Goal: Transaction & Acquisition: Purchase product/service

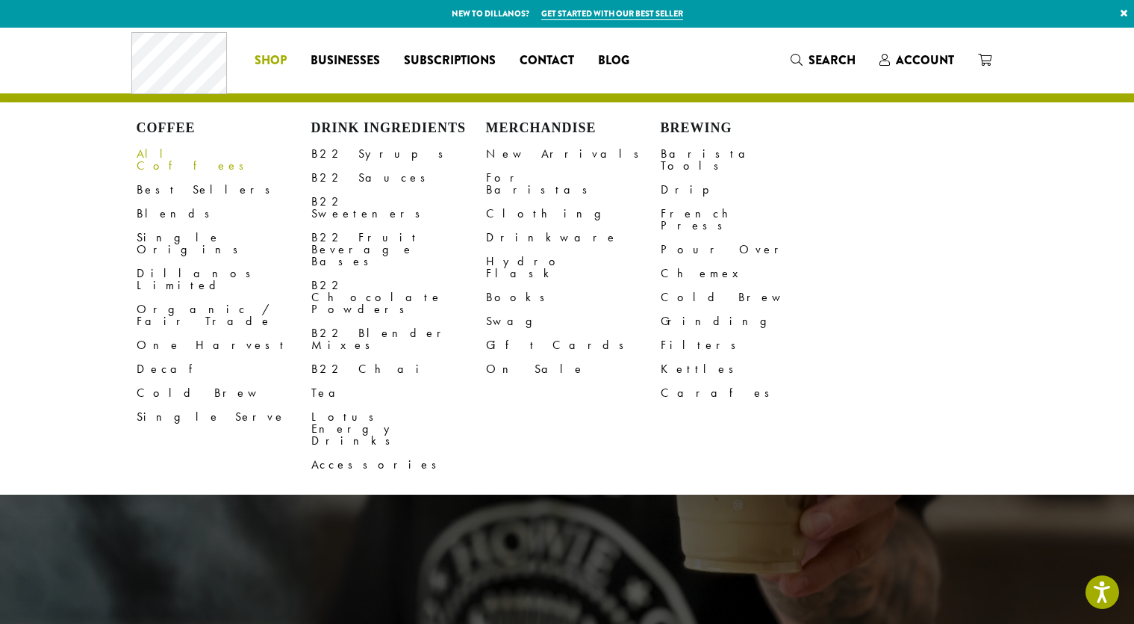
click at [172, 152] on link "All Coffees" at bounding box center [224, 160] width 175 height 36
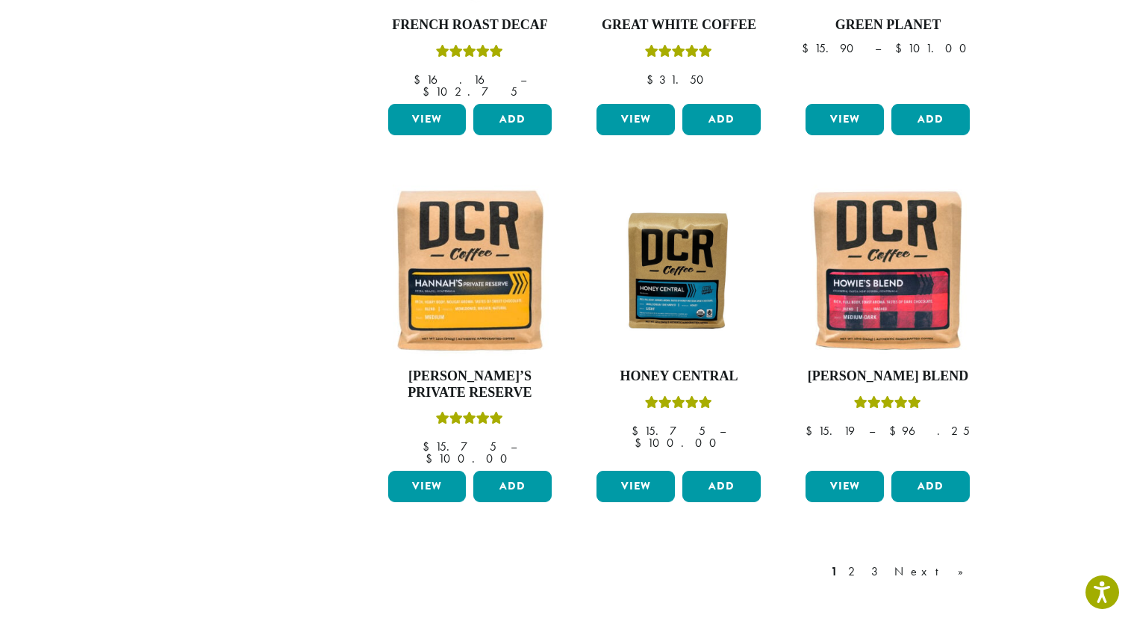
scroll to position [1269, 0]
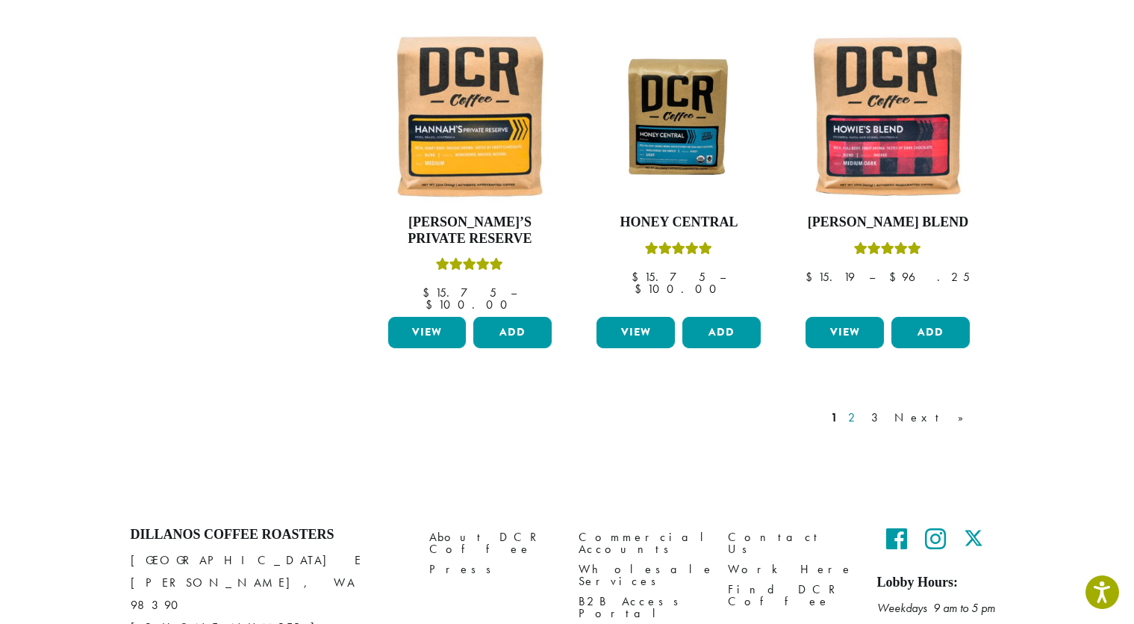
click at [864, 408] on link "2" at bounding box center [854, 417] width 19 height 18
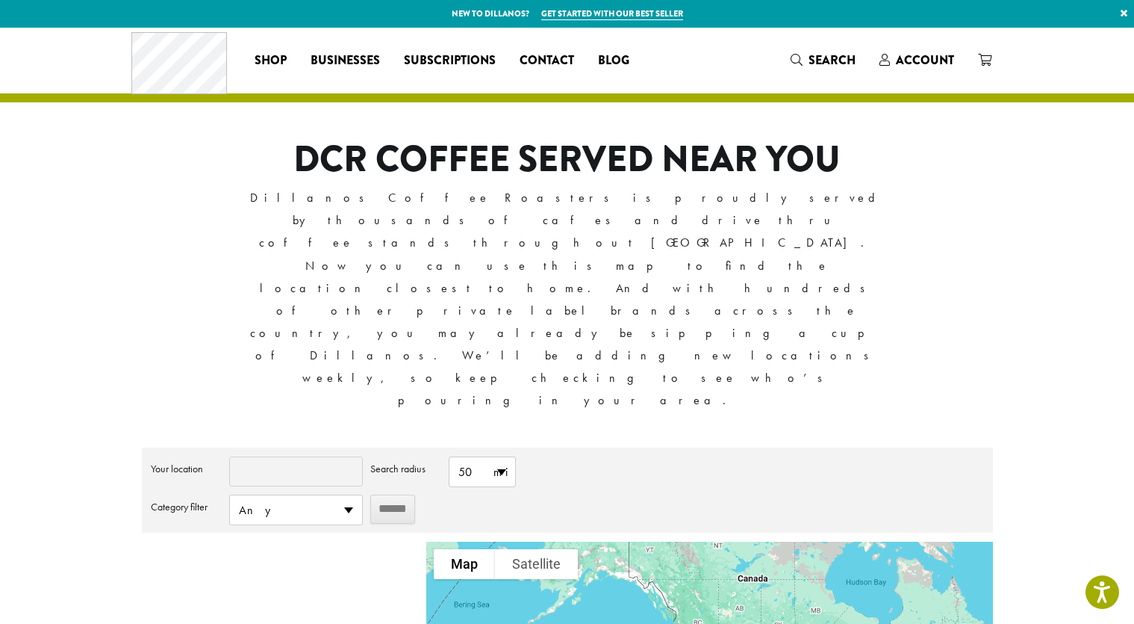
click at [282, 456] on input "Your location" at bounding box center [296, 471] width 134 height 30
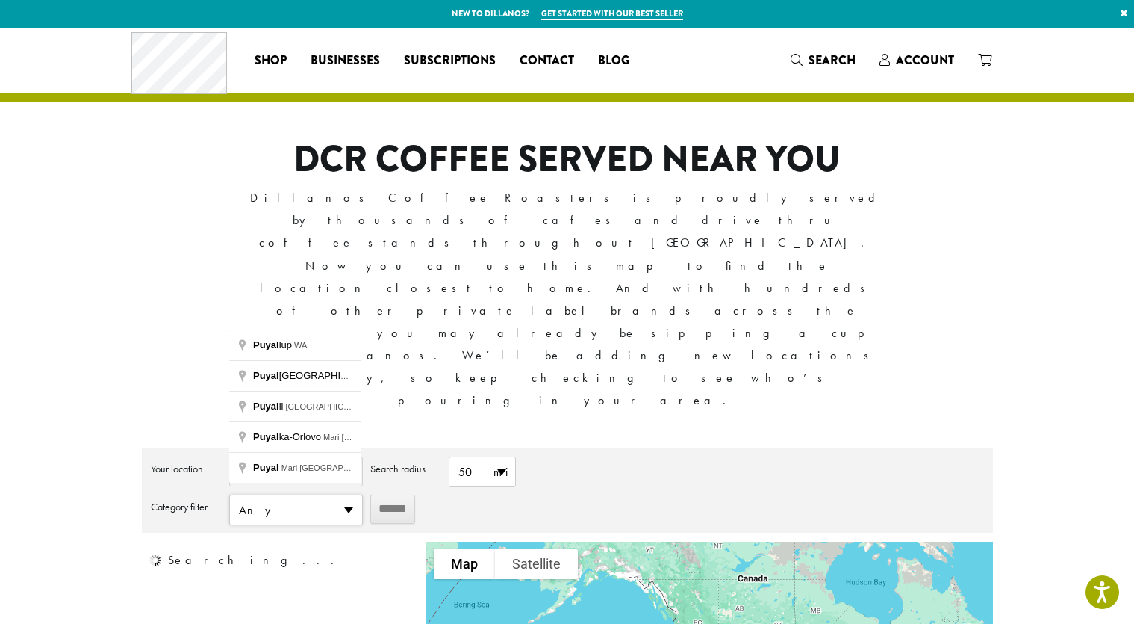
type input "**********"
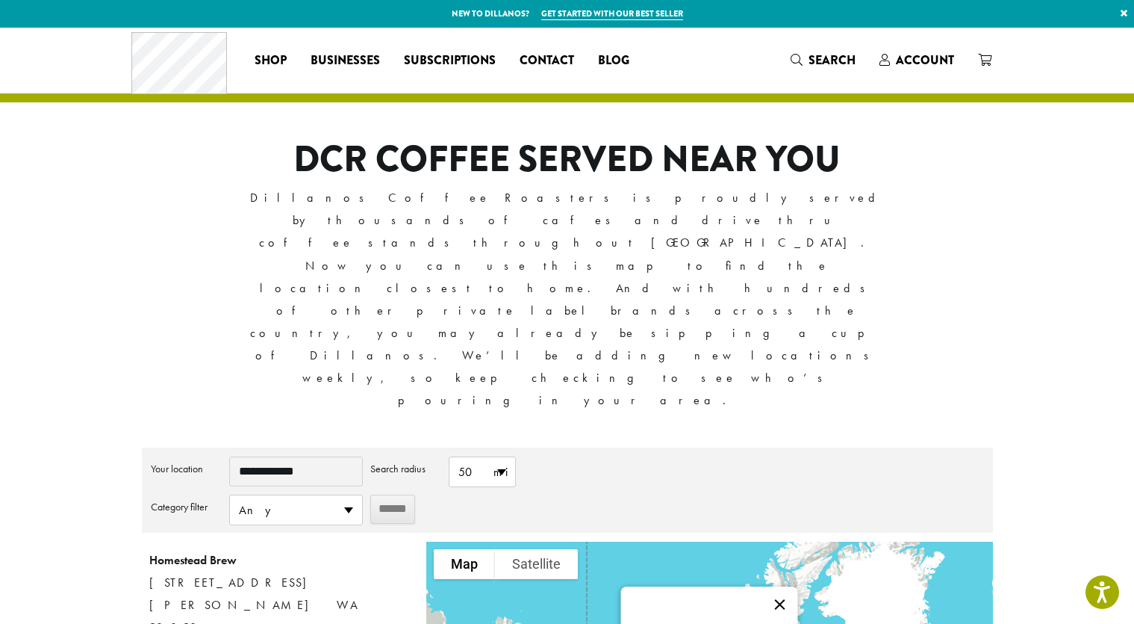
click at [784, 586] on button "Close" at bounding box center [780, 604] width 36 height 36
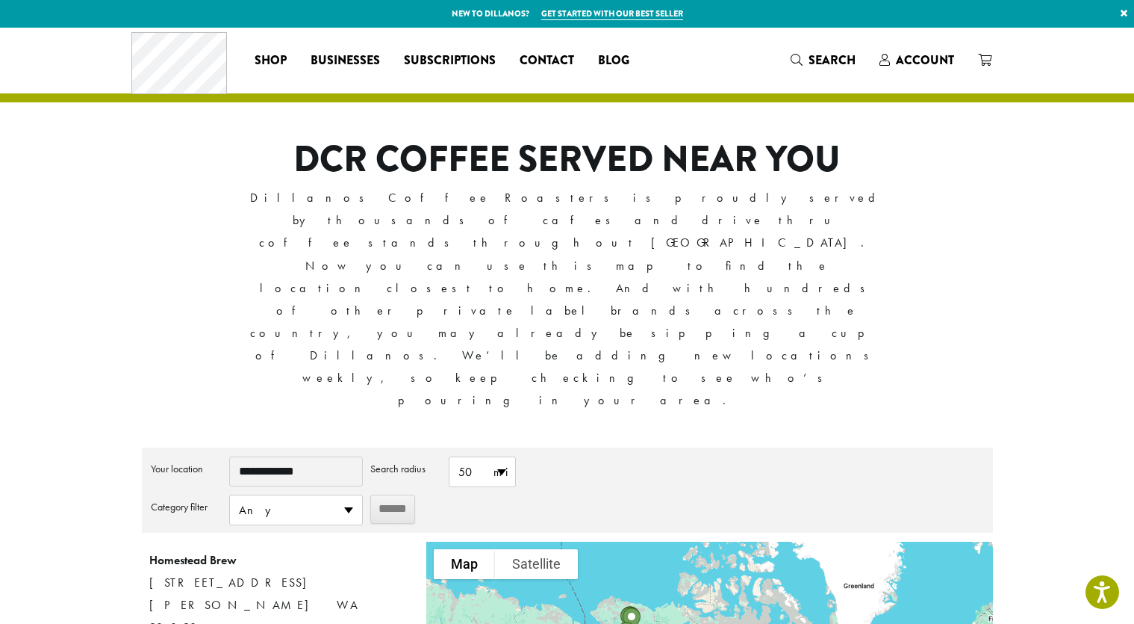
drag, startPoint x: 611, startPoint y: 544, endPoint x: 633, endPoint y: 530, distance: 26.1
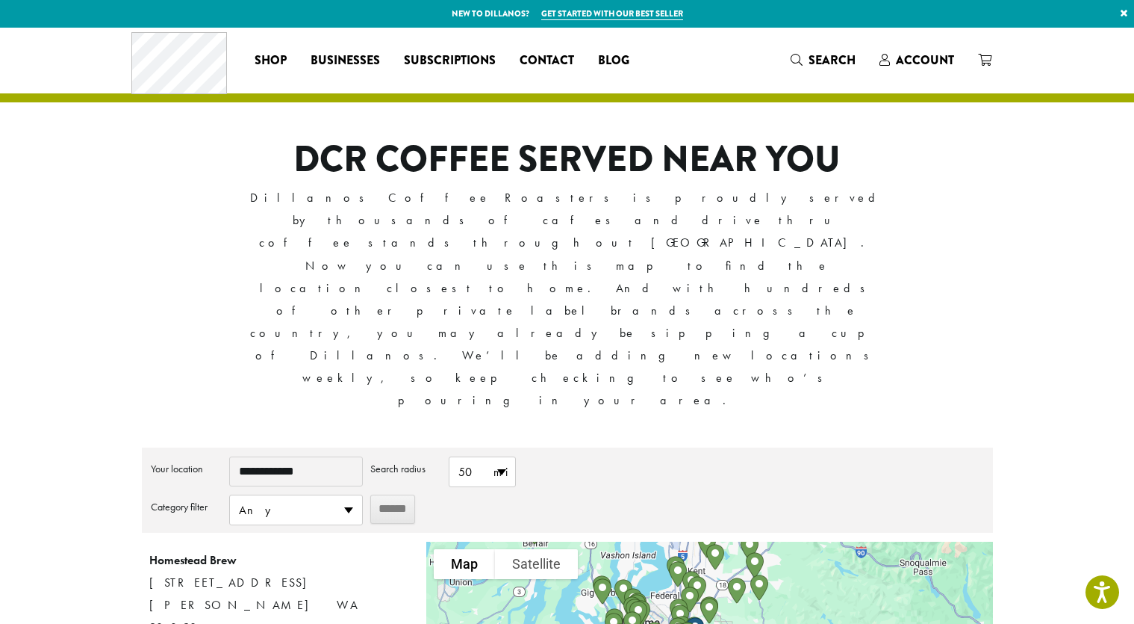
drag, startPoint x: 680, startPoint y: 516, endPoint x: 644, endPoint y: 567, distance: 62.6
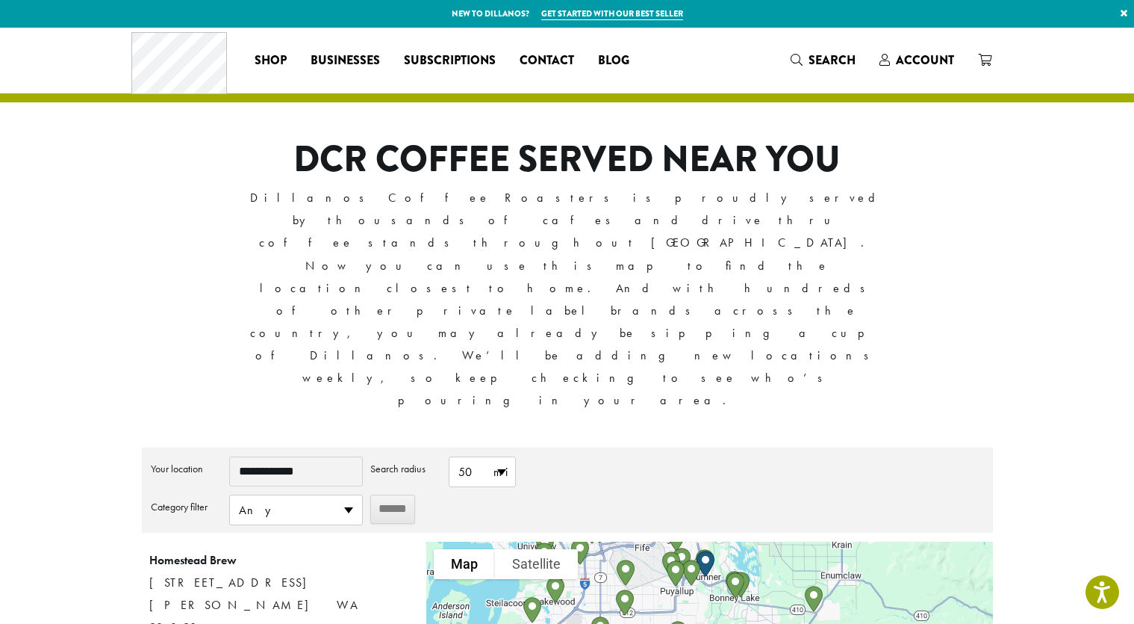
drag, startPoint x: 674, startPoint y: 538, endPoint x: 649, endPoint y: 512, distance: 36.5
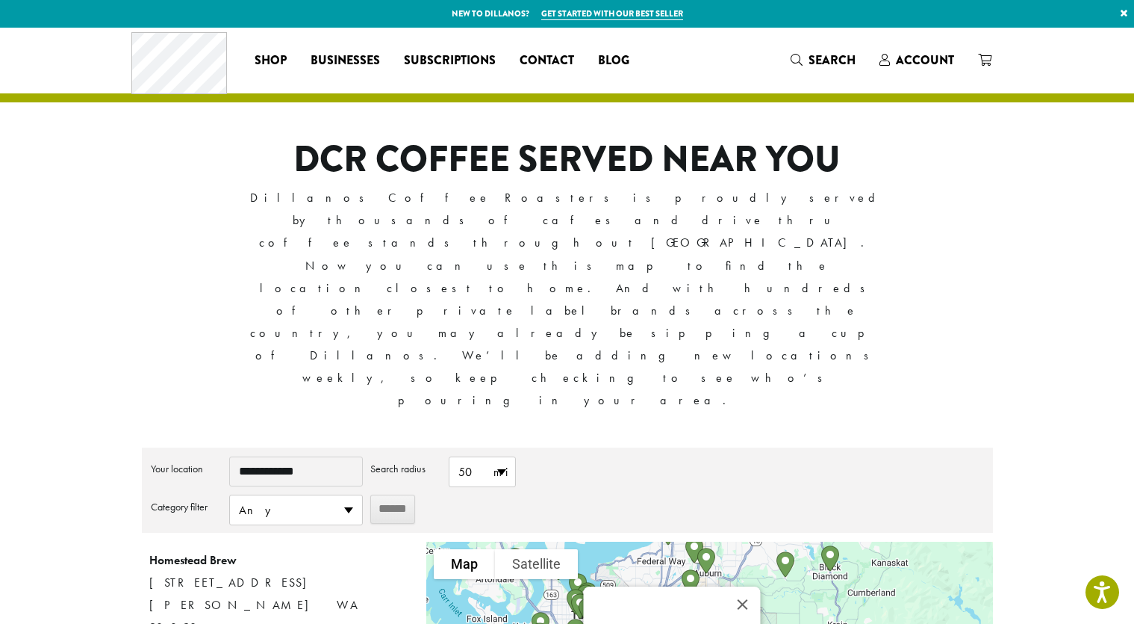
click at [747, 586] on button "Close" at bounding box center [743, 604] width 36 height 36
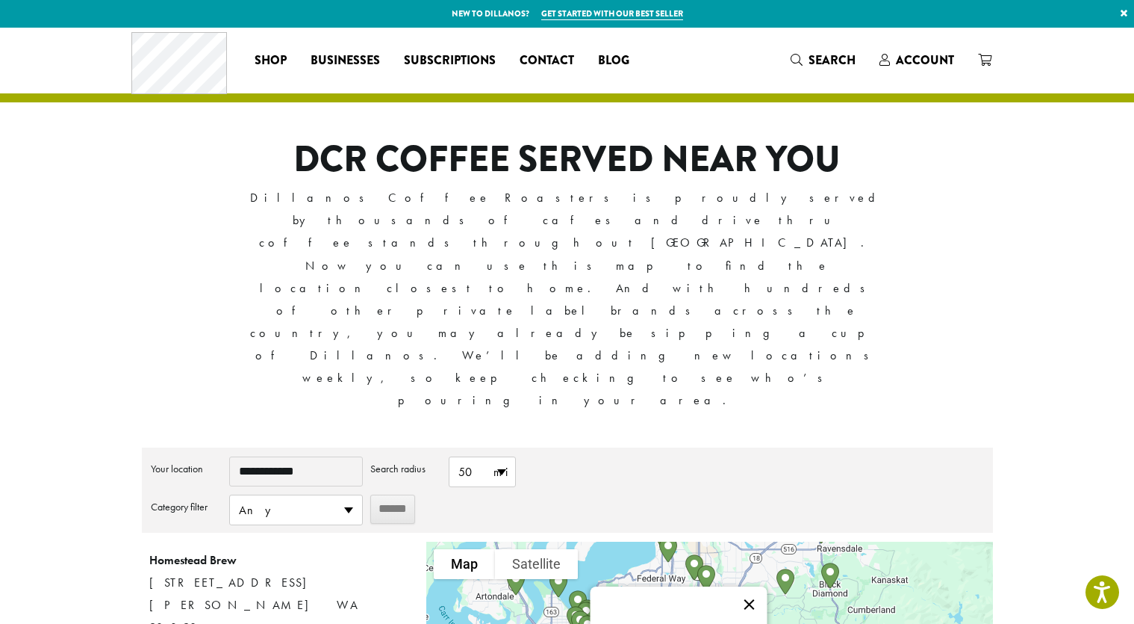
click at [753, 586] on button "Close" at bounding box center [750, 604] width 36 height 36
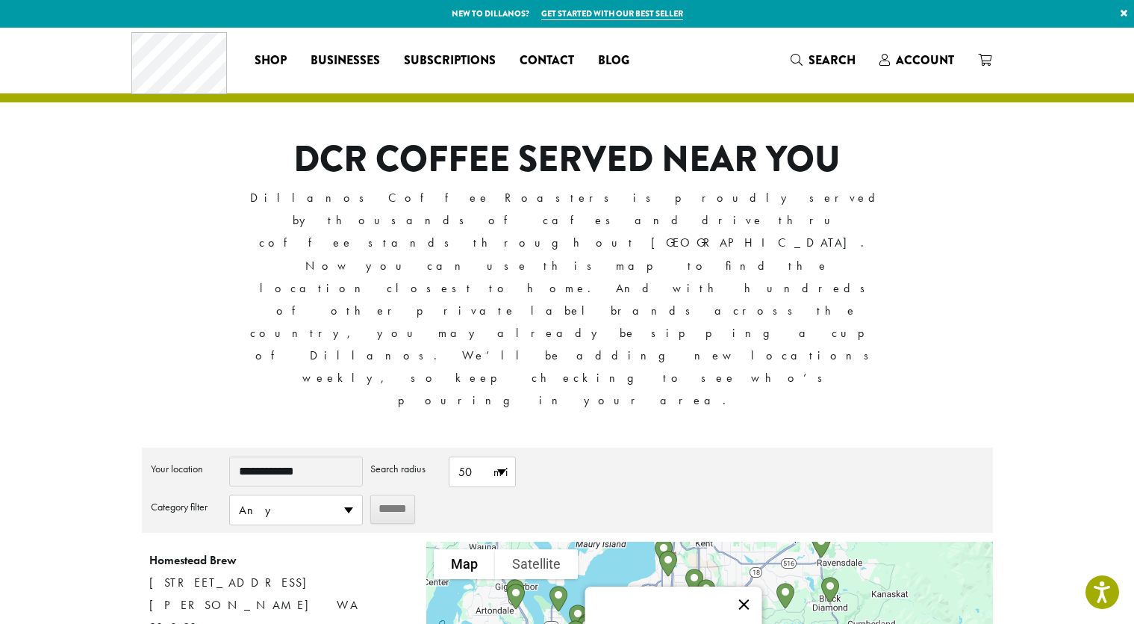
click at [753, 586] on button "Close" at bounding box center [745, 604] width 36 height 36
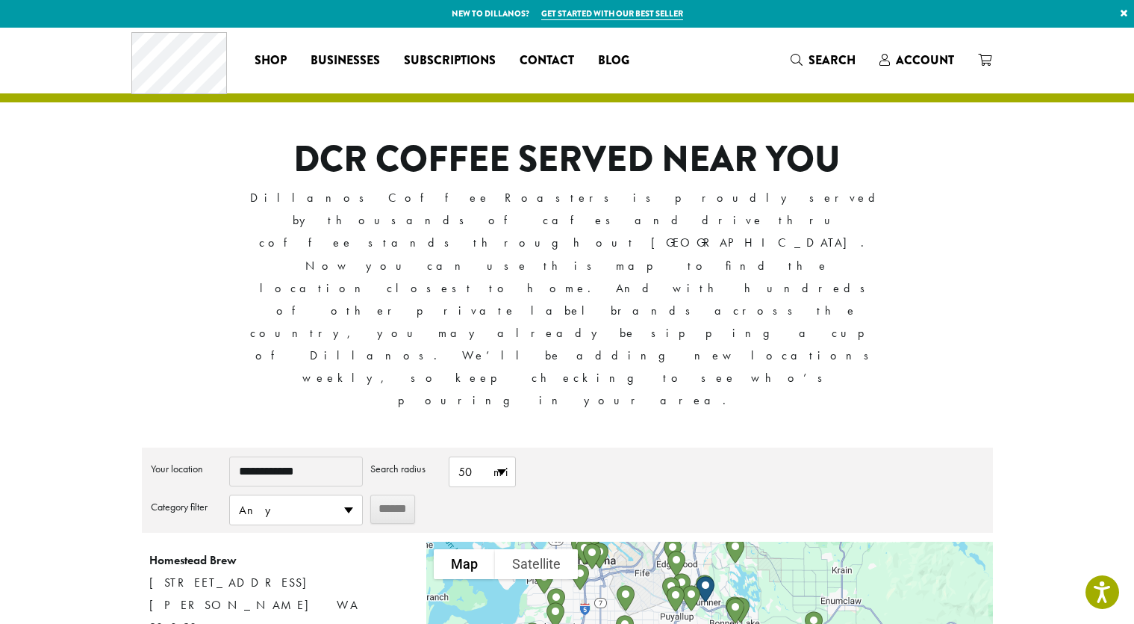
drag, startPoint x: 631, startPoint y: 559, endPoint x: 626, endPoint y: 508, distance: 51.7
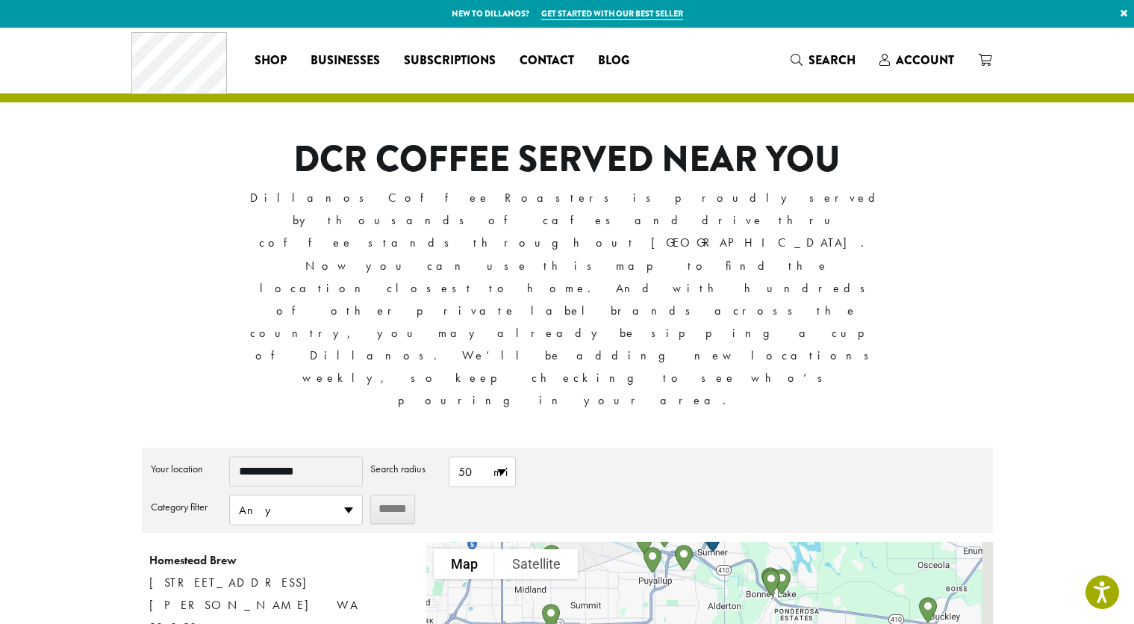
drag, startPoint x: 644, startPoint y: 485, endPoint x: 596, endPoint y: 573, distance: 101.3
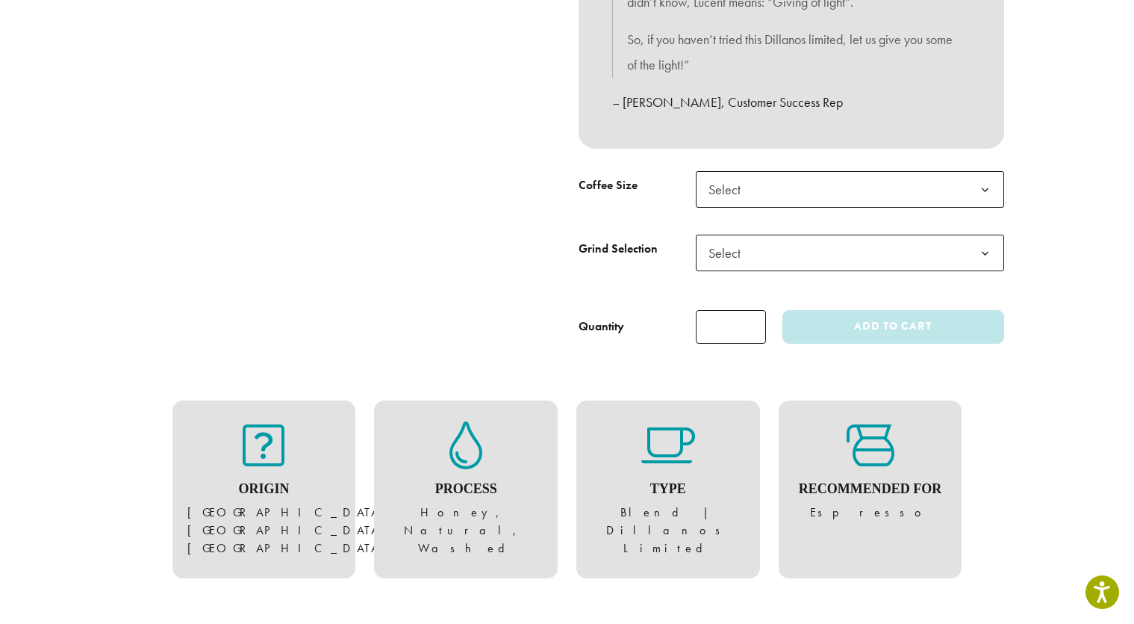
scroll to position [597, 0]
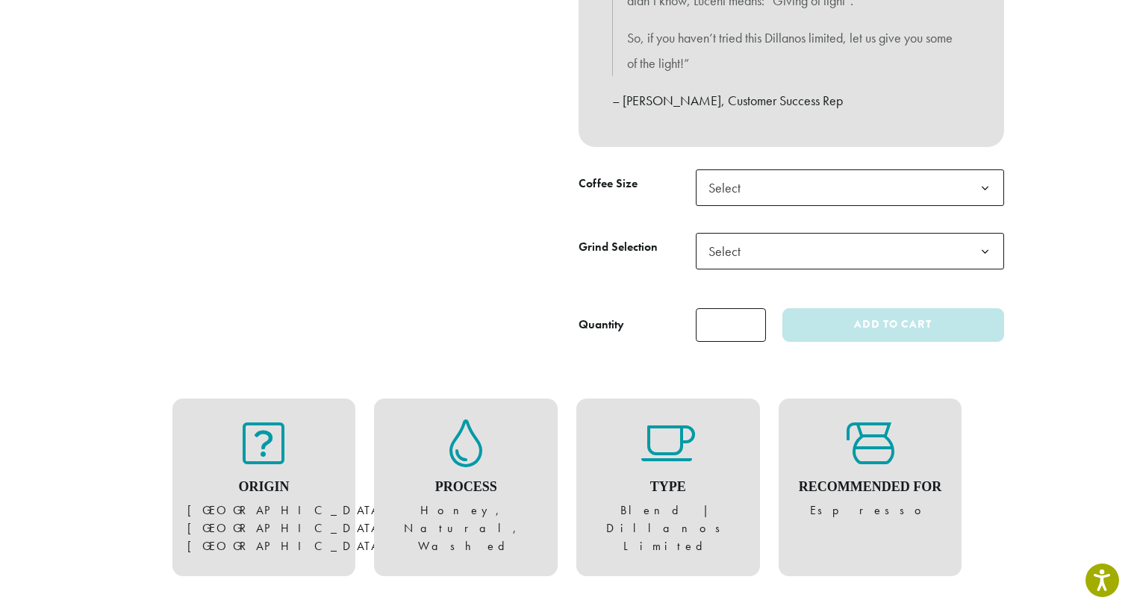
click at [957, 174] on span "Select" at bounding box center [850, 188] width 308 height 37
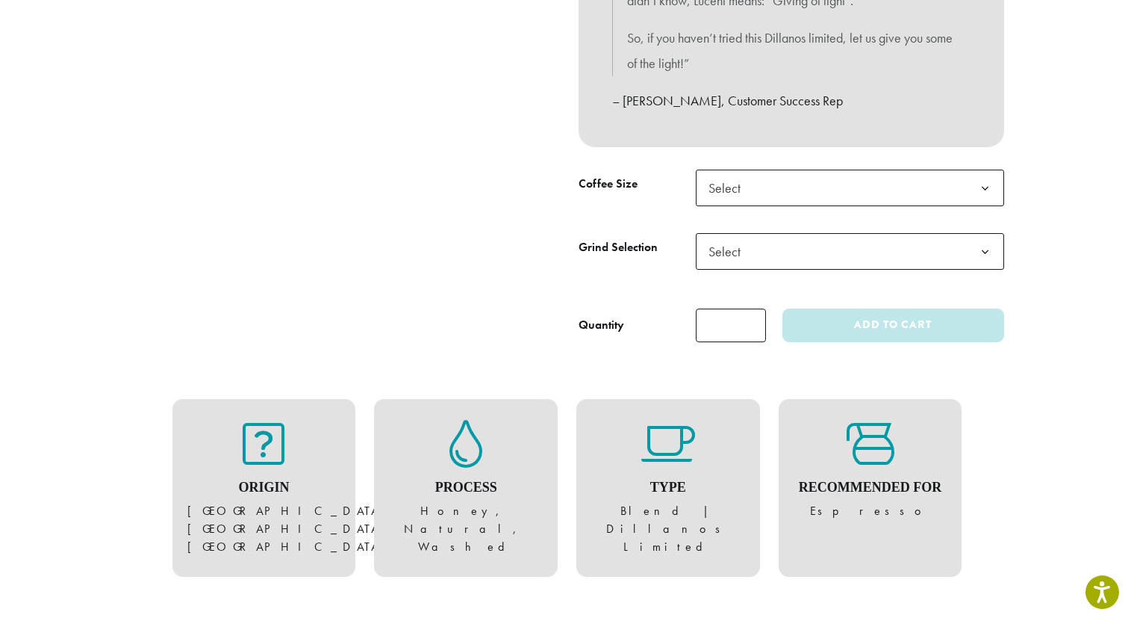
click at [887, 242] on span "Select" at bounding box center [850, 251] width 308 height 37
